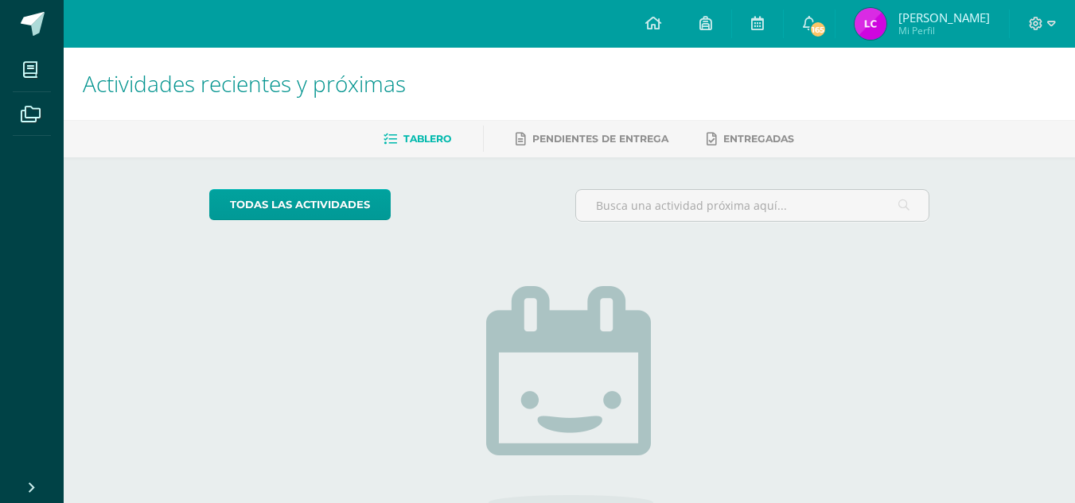
click at [885, 39] on img at bounding box center [870, 24] width 32 height 32
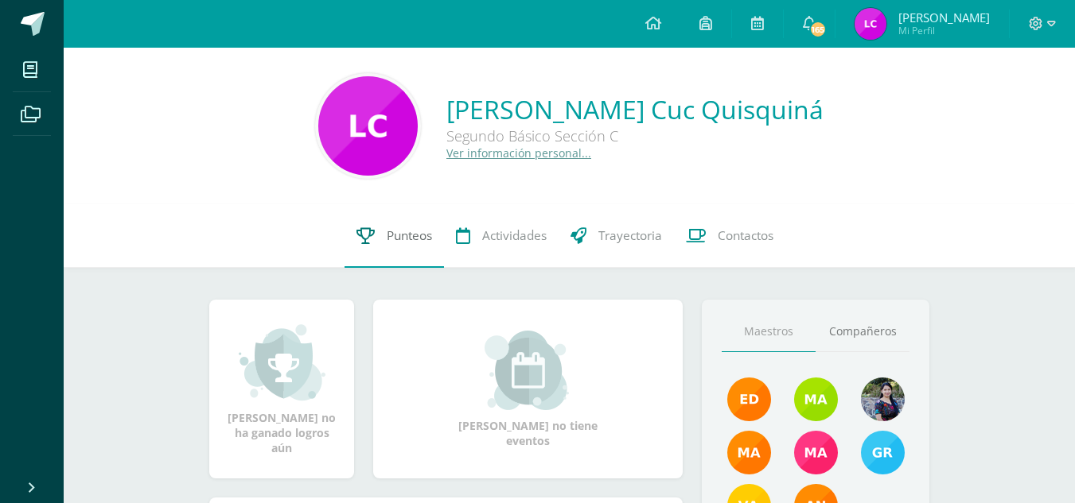
click at [404, 254] on link "Punteos" at bounding box center [393, 236] width 99 height 64
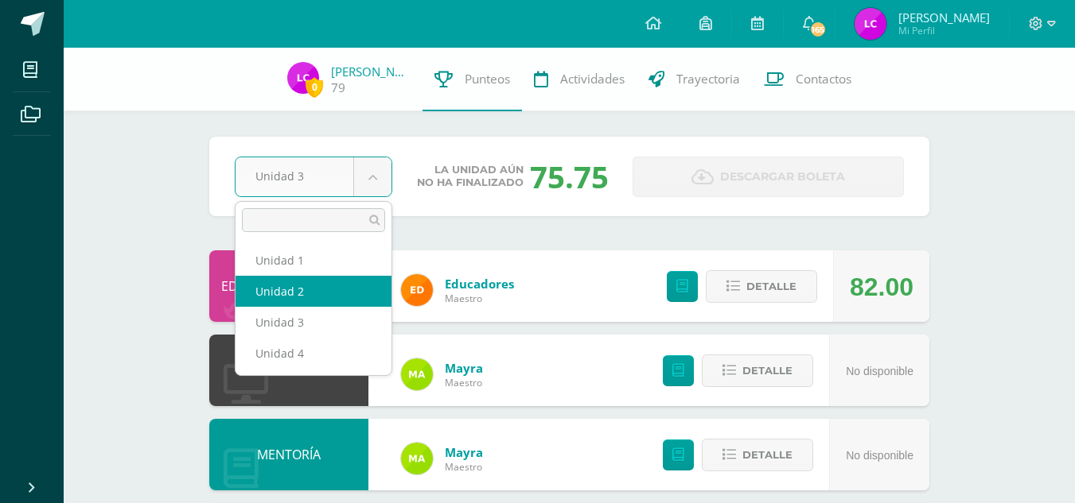
select select "Unidad 2"
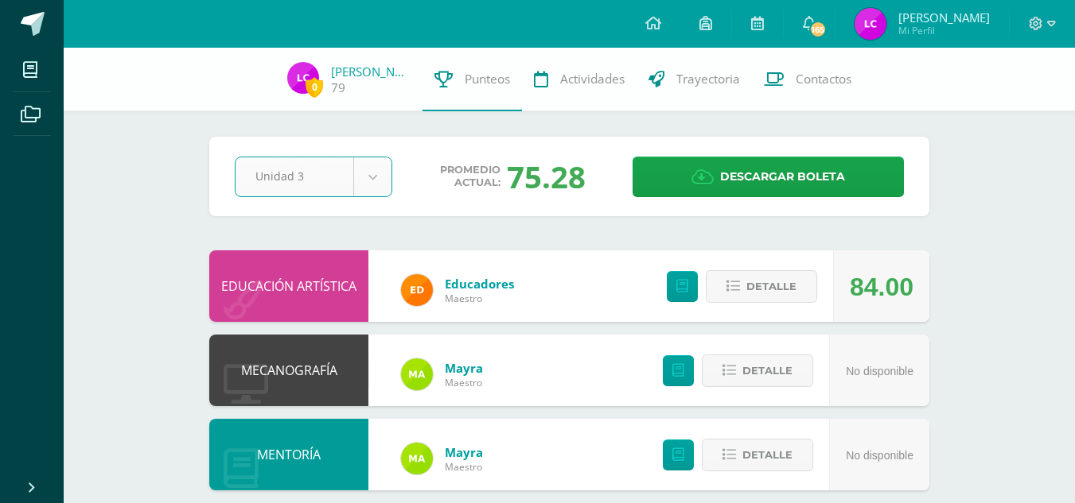
select select "Unidad 3"
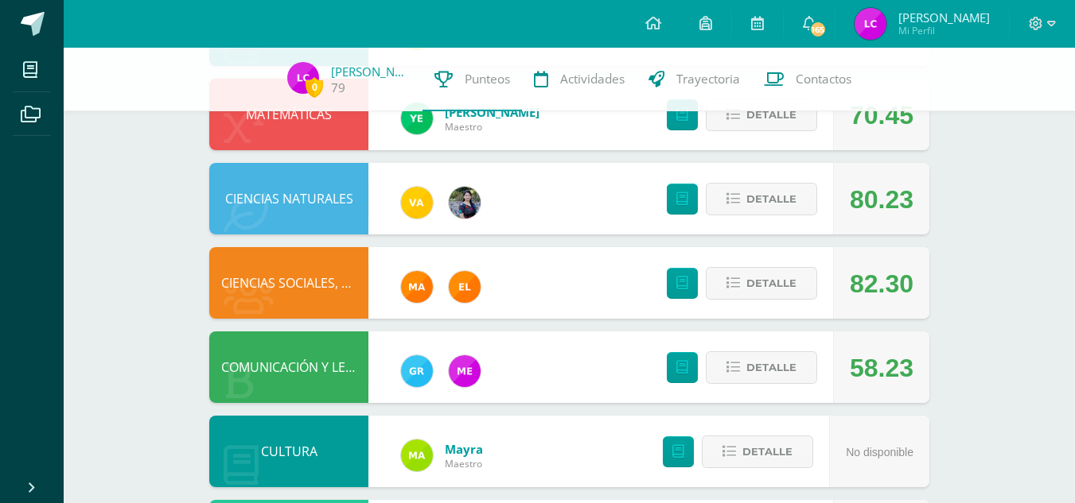
scroll to position [427, 0]
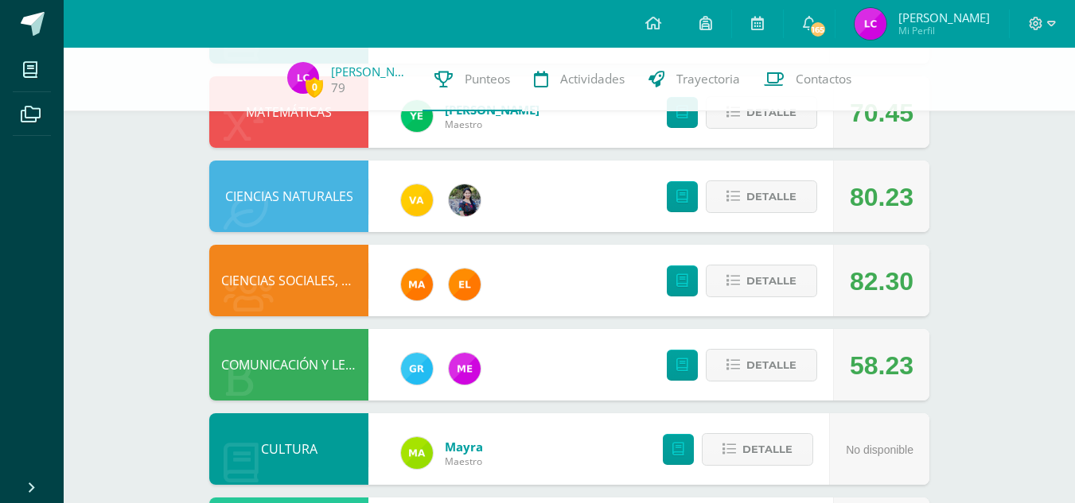
click at [742, 346] on div "Detalle" at bounding box center [738, 365] width 190 height 72
click at [742, 358] on button "Detalle" at bounding box center [760, 365] width 111 height 33
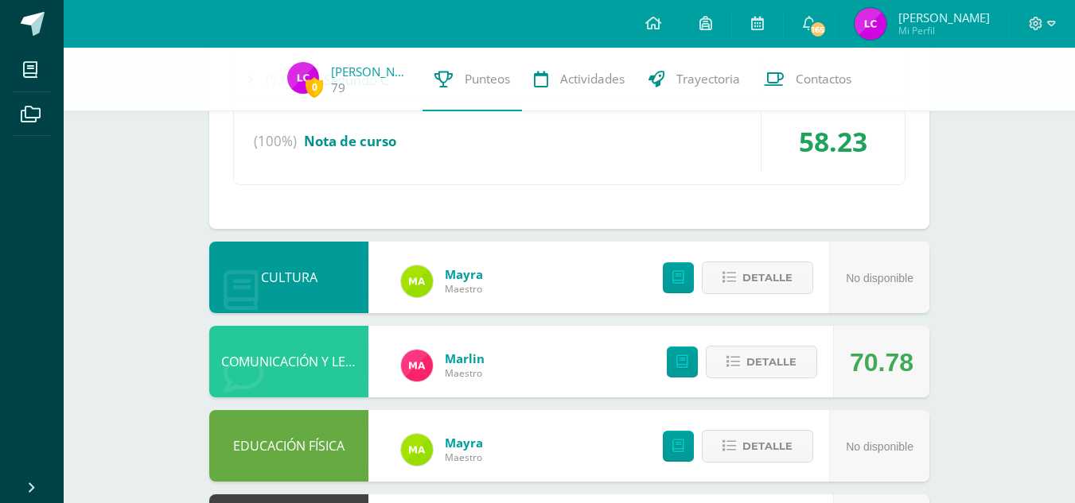
scroll to position [1153, 0]
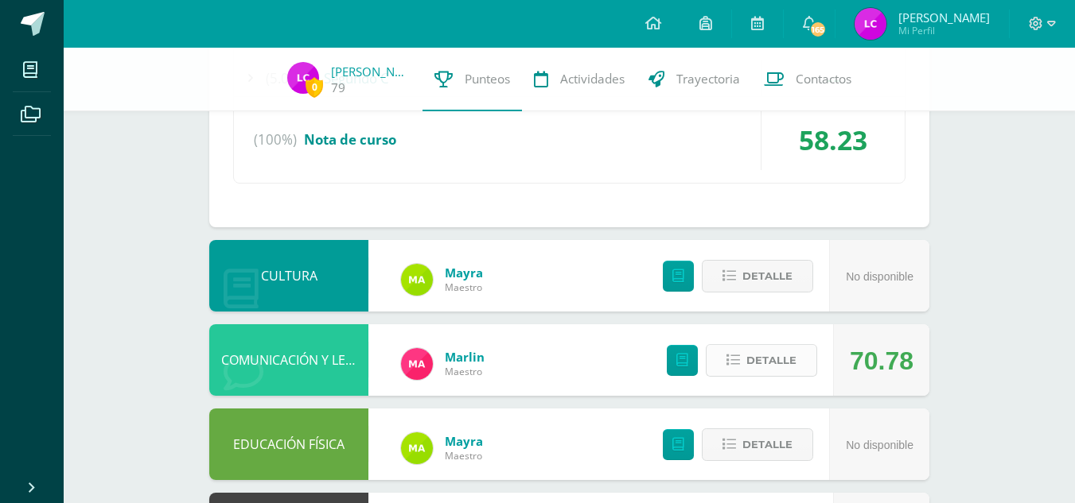
click at [773, 372] on span "Detalle" at bounding box center [771, 360] width 50 height 29
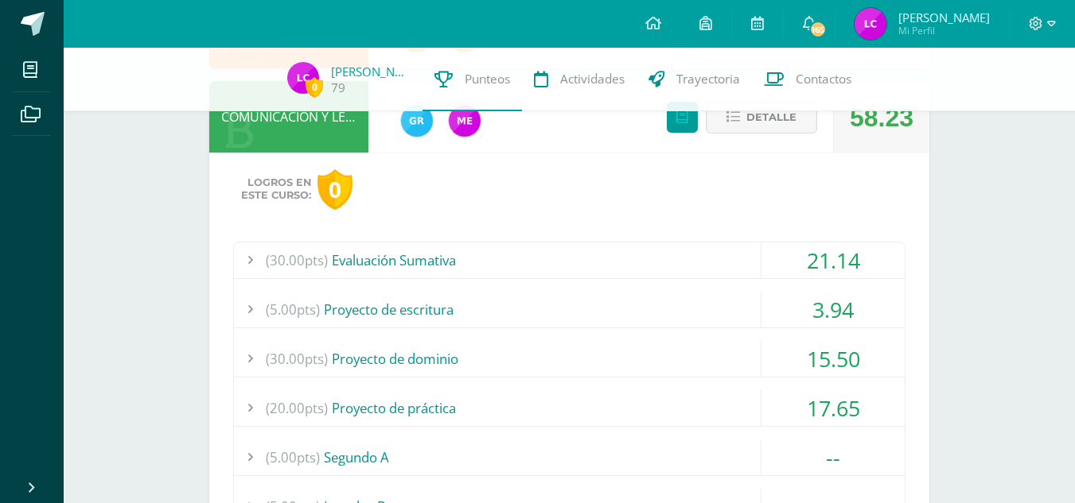
scroll to position [0, 0]
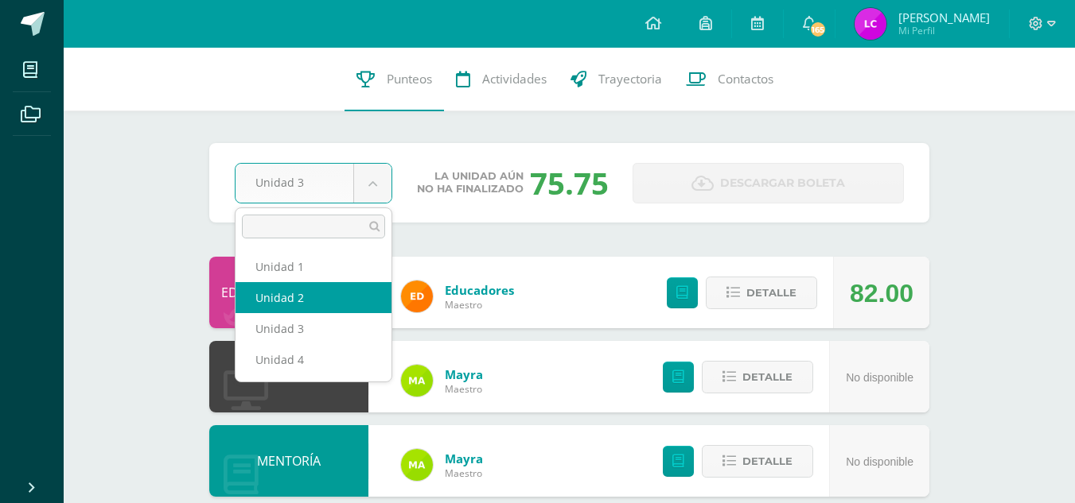
select select "Unidad 2"
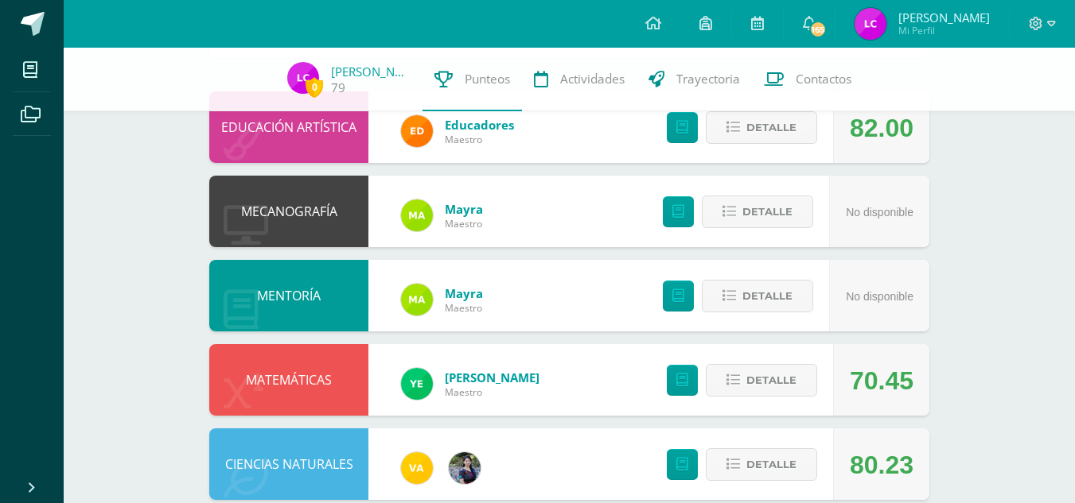
scroll to position [268, 0]
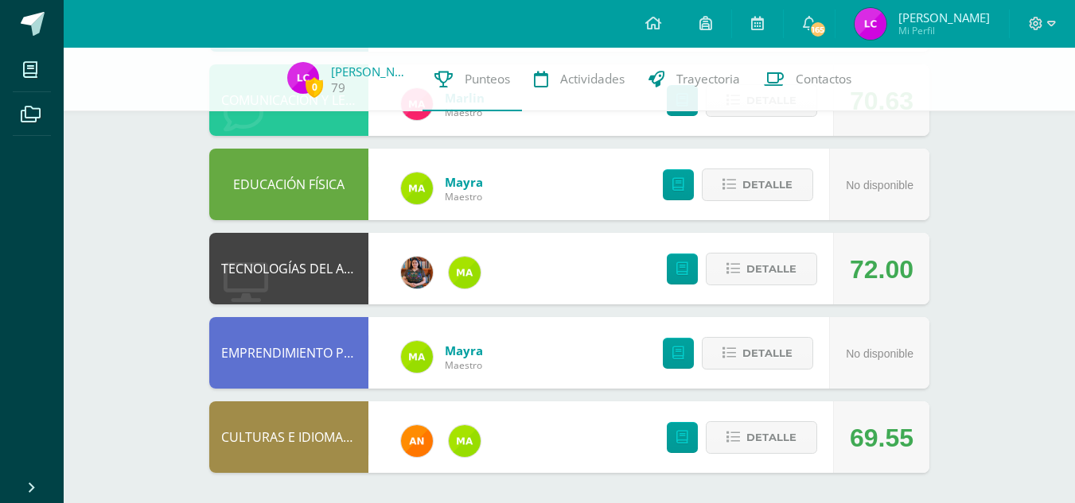
scroll to position [862, 0]
